Goal: Check status: Check status

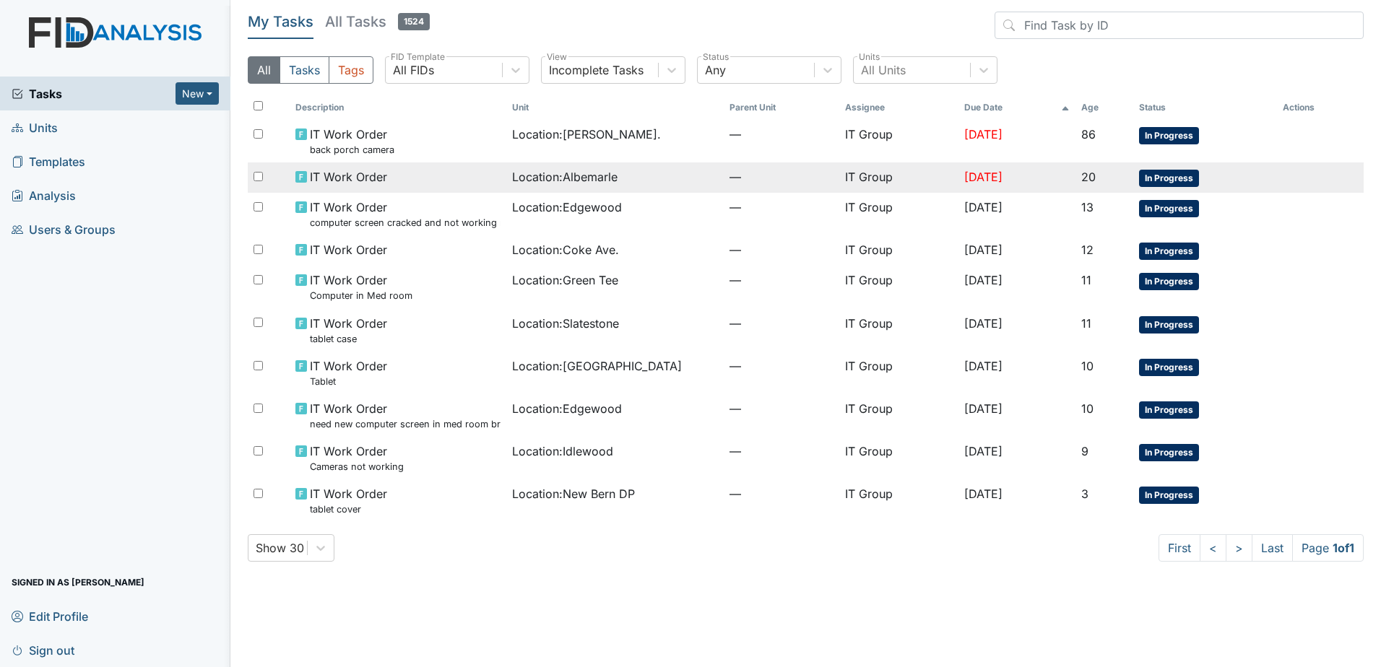
click at [764, 170] on span "—" at bounding box center [782, 176] width 104 height 17
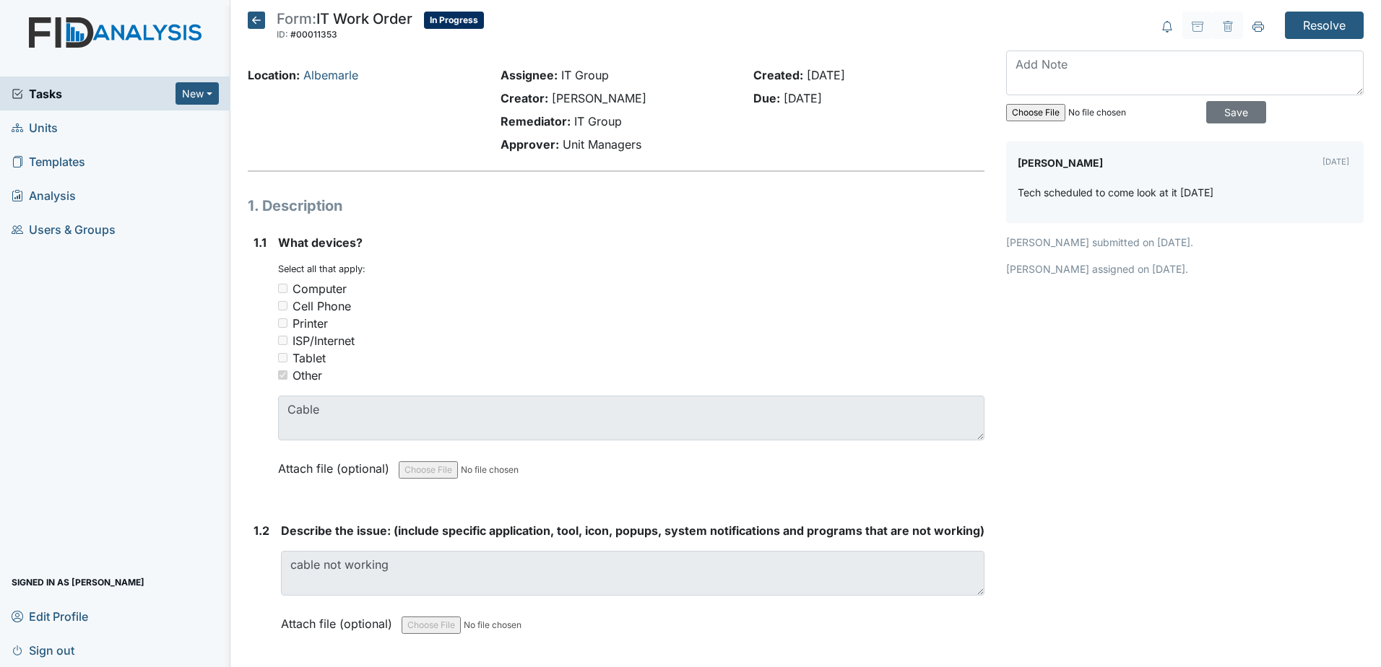
click at [255, 16] on icon at bounding box center [256, 20] width 17 height 17
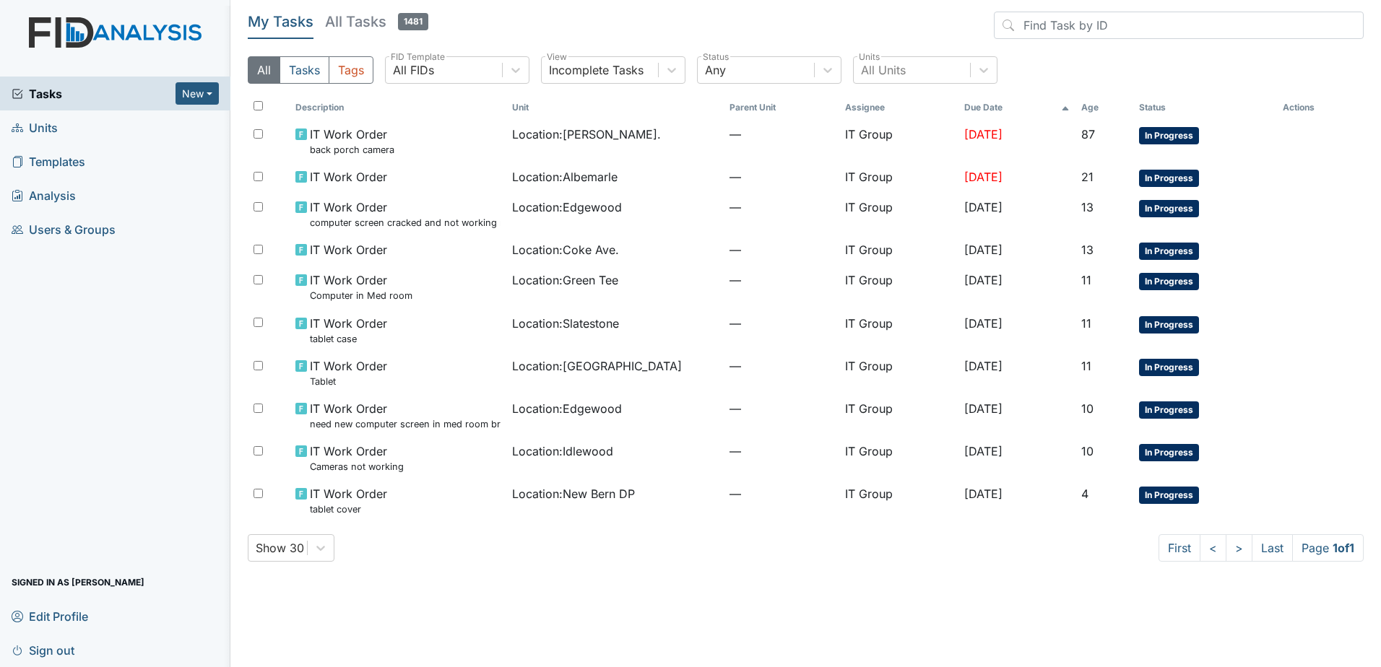
click at [780, 558] on div "Show 30 First < > Last Page 1 of 1" at bounding box center [806, 548] width 1116 height 27
